Goal: Task Accomplishment & Management: Manage account settings

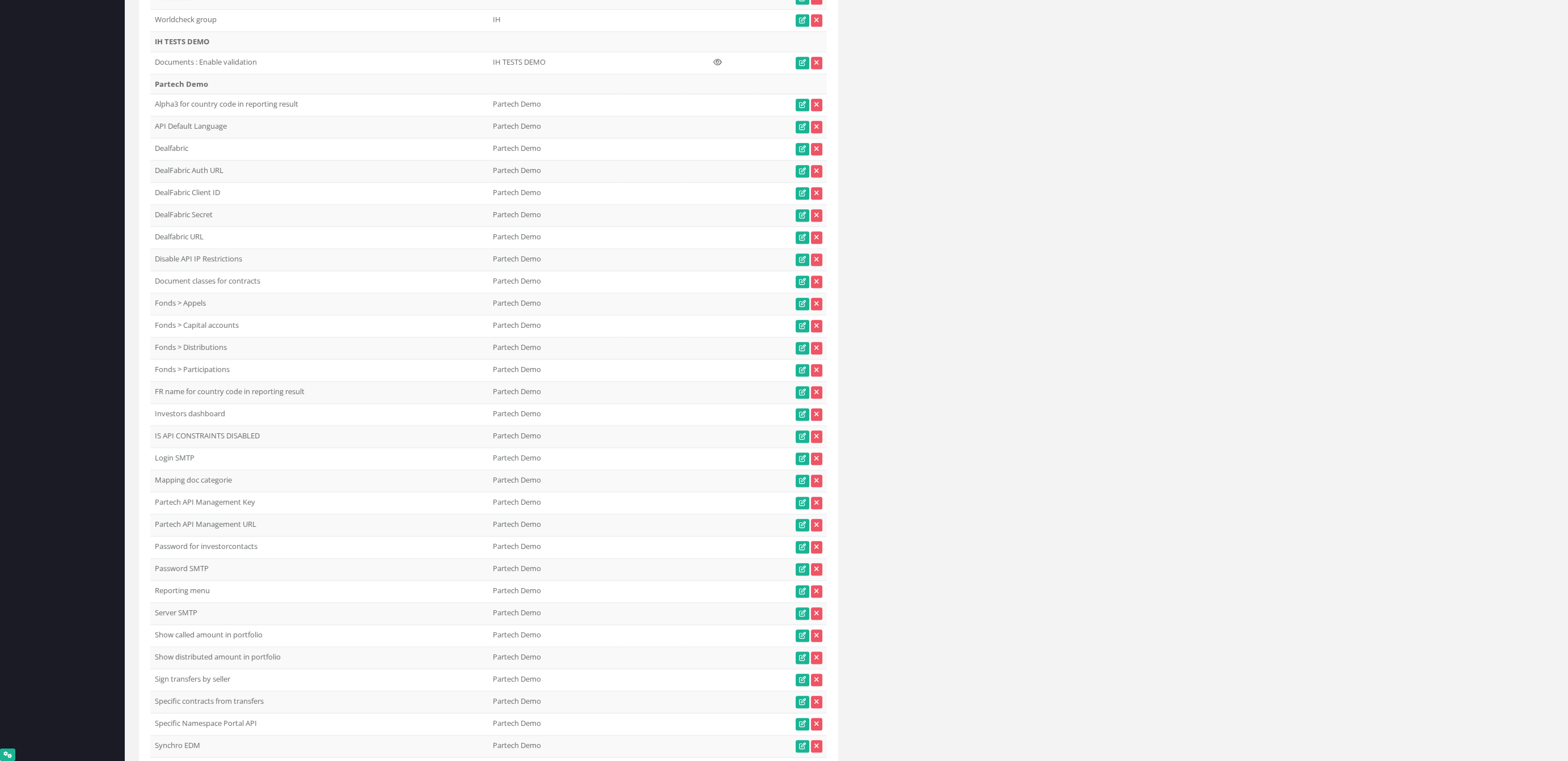
scroll to position [9193, 0]
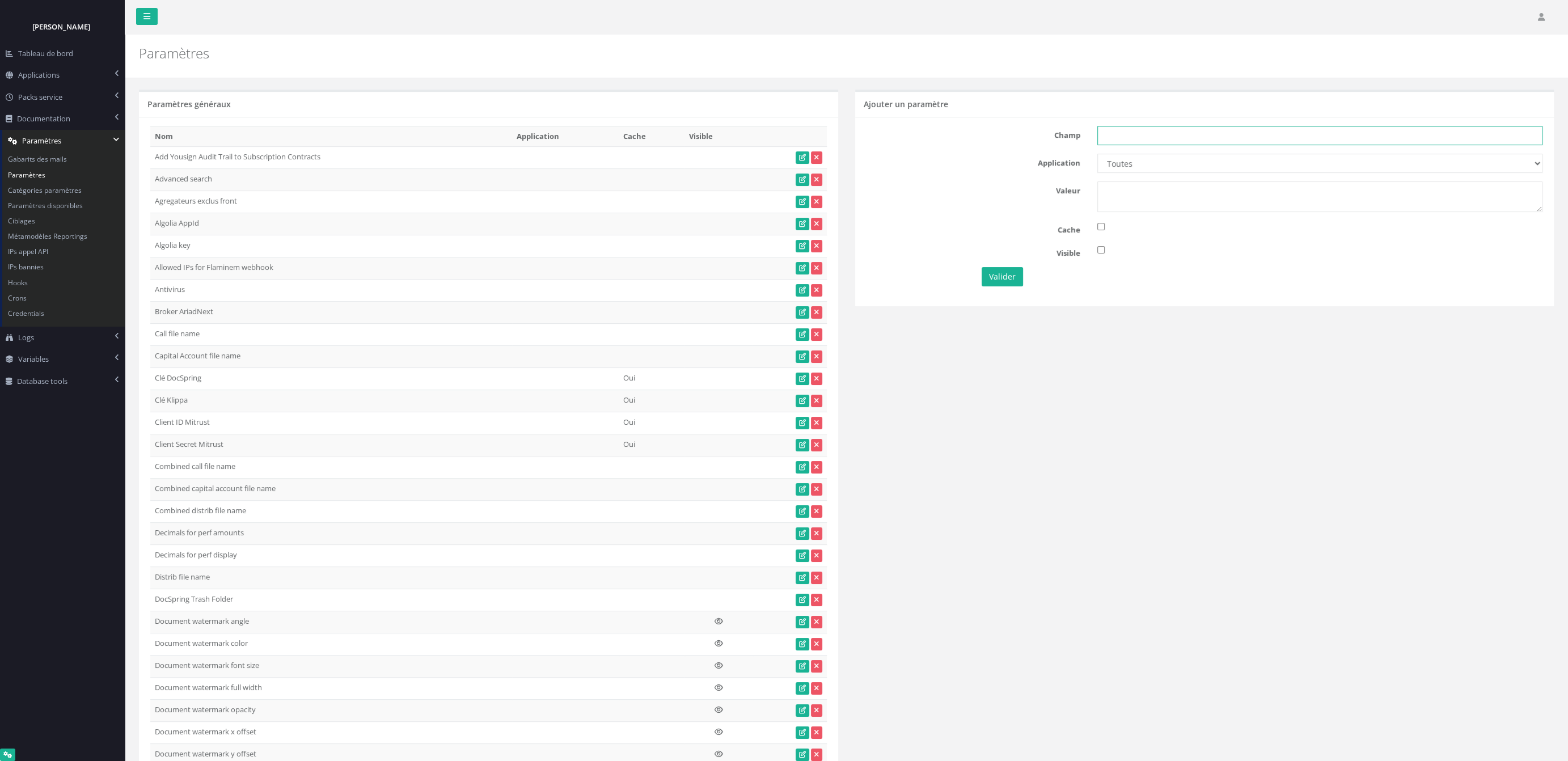
click at [1156, 137] on input "text" at bounding box center [1320, 136] width 446 height 19
paste input "IS API CONSTRAINTS DISABLED"
type input "IS API CONSTRAINTS DISABLED"
click at [1097, 154] on select "Toutes Aloe Private Equity Alpin Capital API Access to My DB API demo Astorg As…" at bounding box center [1320, 164] width 446 height 19
select select "47"
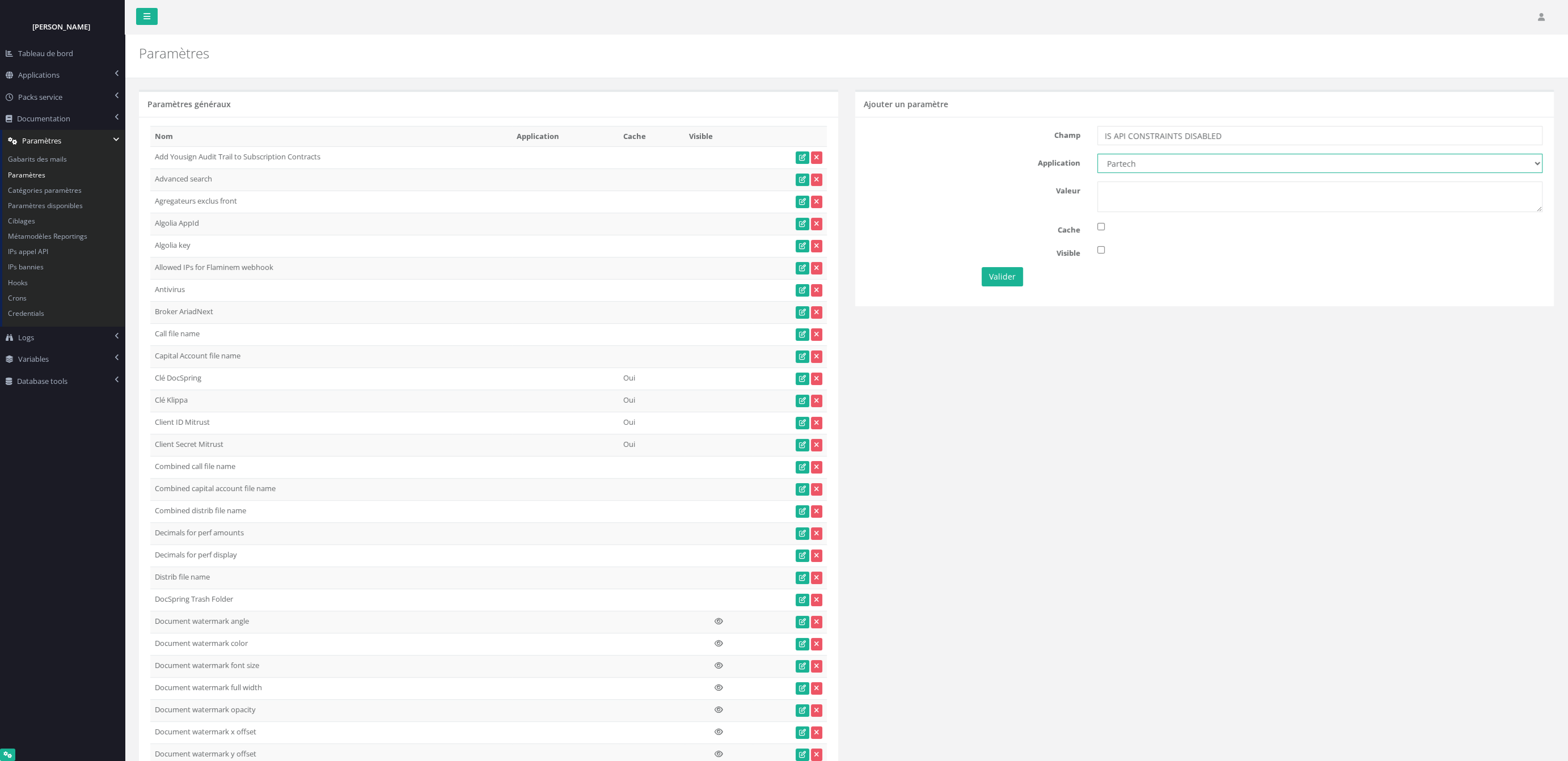
click option "Partech" at bounding box center [0, 0] width 0 height 0
click at [1113, 204] on textarea at bounding box center [1320, 197] width 446 height 30
type textarea "1"
click at [1005, 276] on button "Valider" at bounding box center [1002, 277] width 42 height 19
drag, startPoint x: 1236, startPoint y: 140, endPoint x: 1011, endPoint y: 130, distance: 225.2
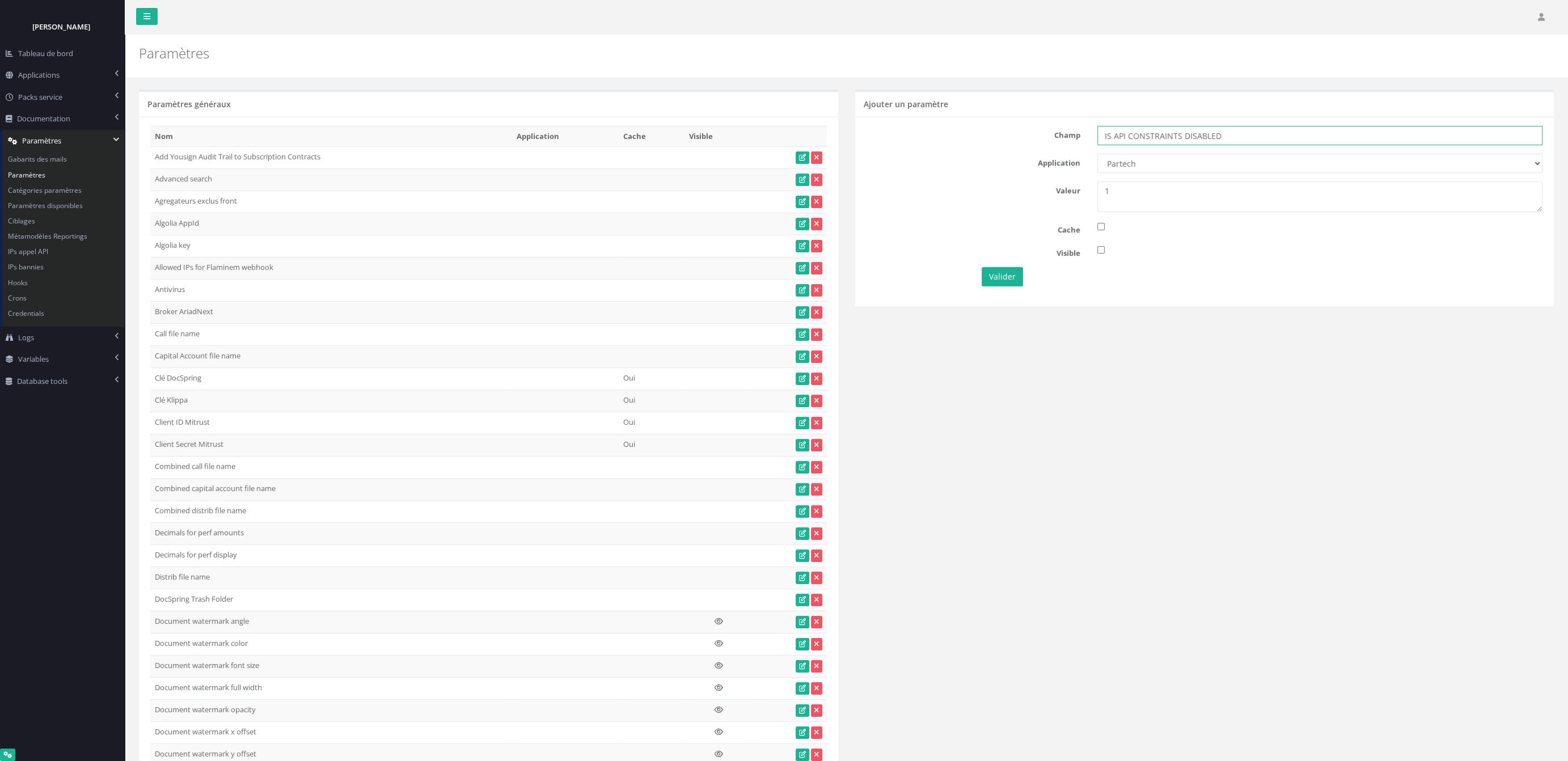
click at [1097, 130] on input "IS API CONSTRAINTS DISABLED" at bounding box center [1320, 136] width 446 height 19
click at [989, 199] on div "Valeur 1" at bounding box center [1204, 197] width 694 height 30
